Goal: Use online tool/utility: Use online tool/utility

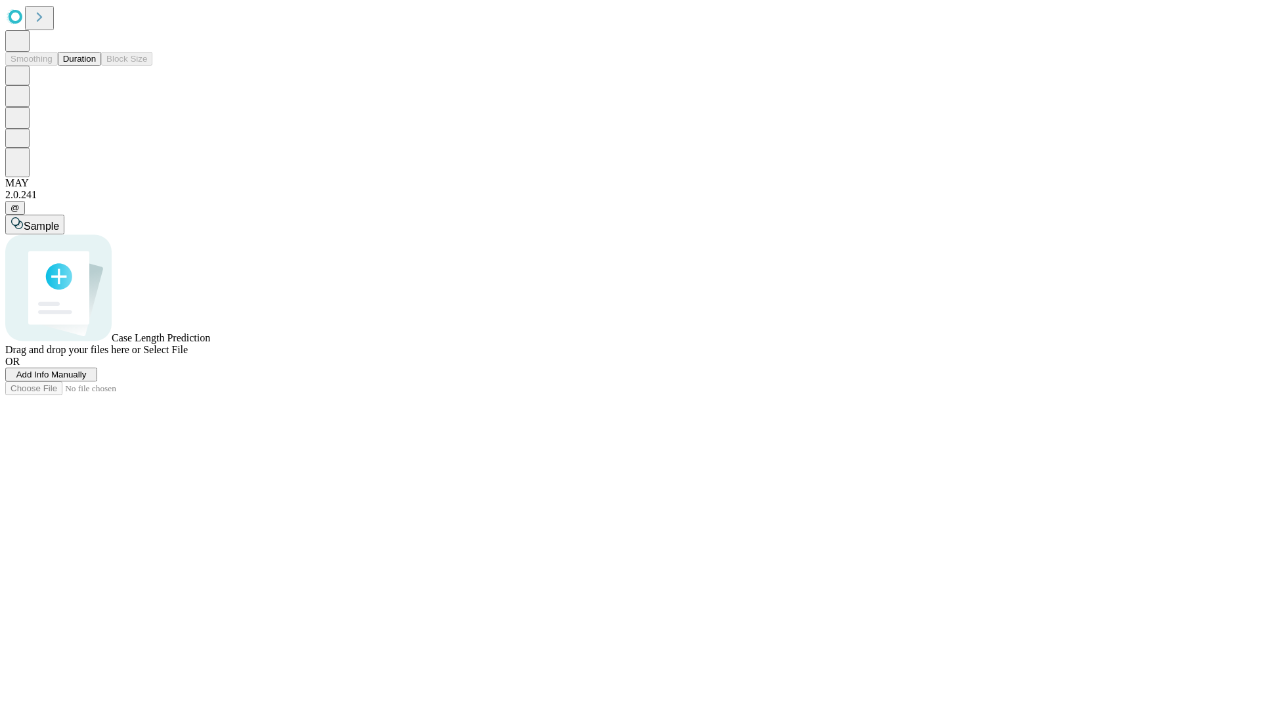
click at [96, 66] on button "Duration" at bounding box center [79, 59] width 43 height 14
click at [87, 380] on span "Add Info Manually" at bounding box center [51, 375] width 70 height 10
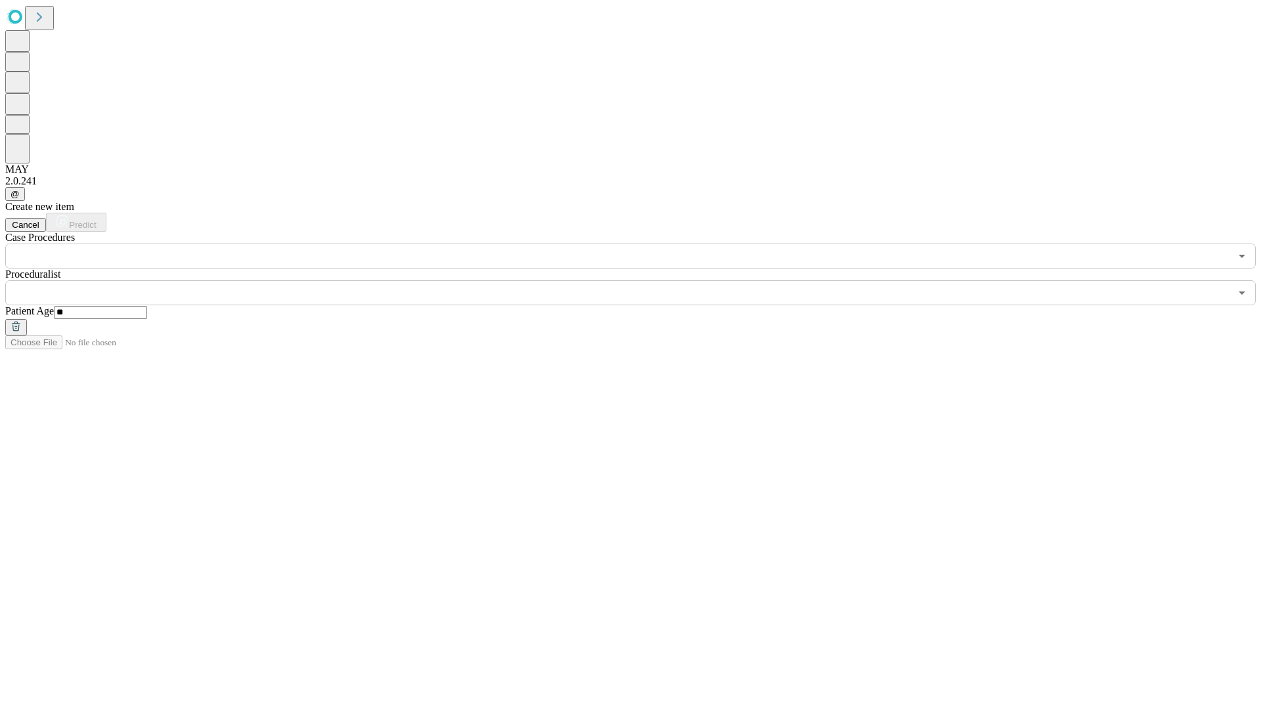
type input "**"
click at [640, 280] on input "text" at bounding box center [617, 292] width 1225 height 25
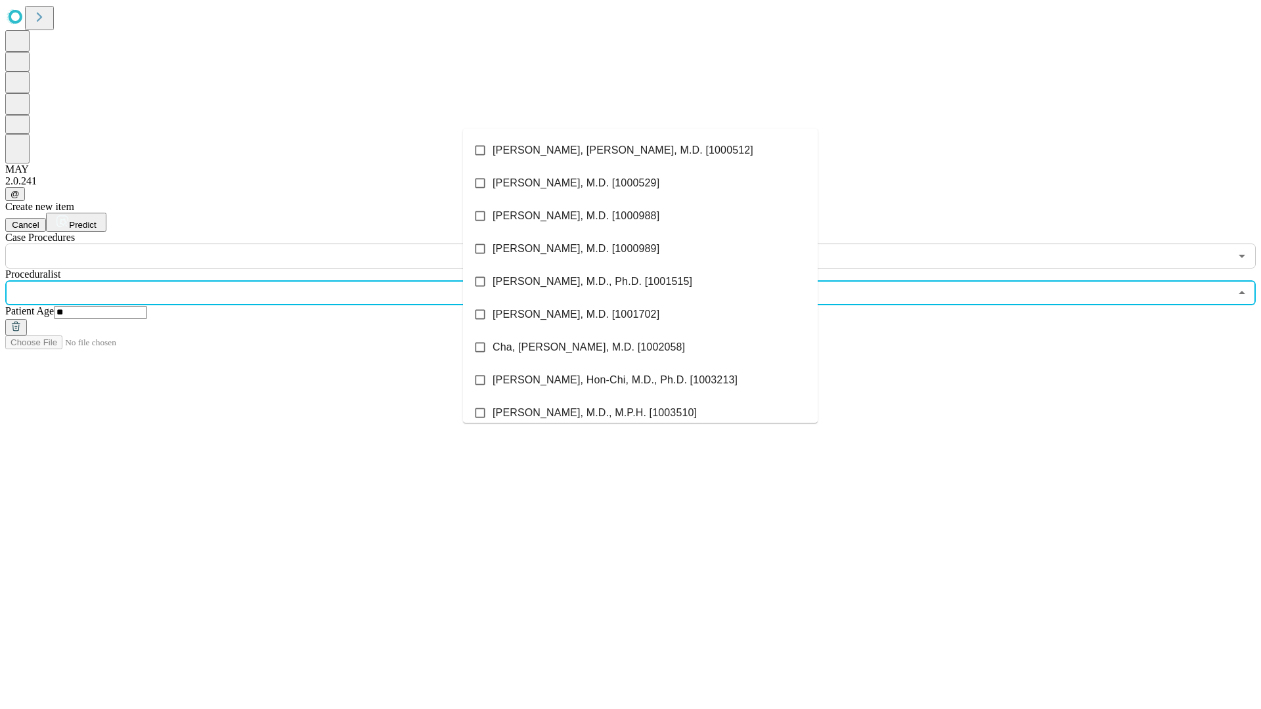
click at [640, 150] on li "[PERSON_NAME], [PERSON_NAME], M.D. [1000512]" at bounding box center [640, 150] width 355 height 33
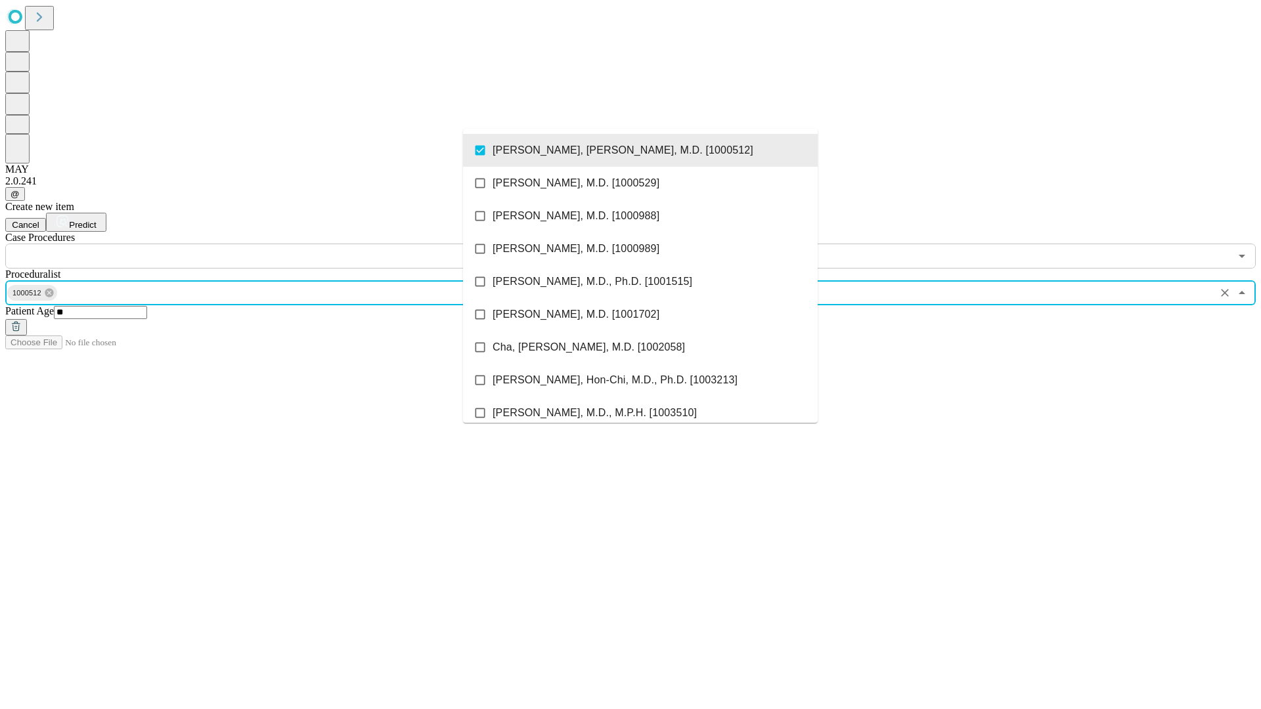
click at [276, 244] on input "text" at bounding box center [617, 256] width 1225 height 25
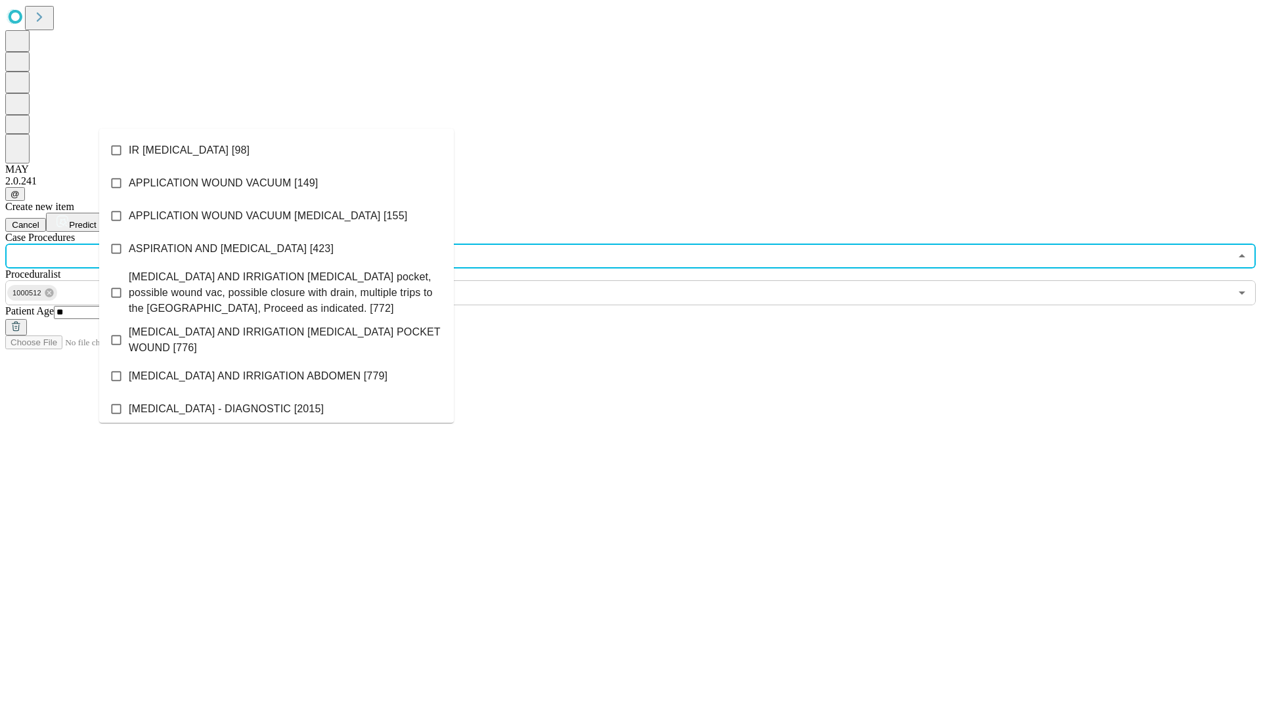
click at [276, 150] on li "IR [MEDICAL_DATA] [98]" at bounding box center [276, 150] width 355 height 33
click at [96, 220] on span "Predict" at bounding box center [82, 225] width 27 height 10
